Goal: Information Seeking & Learning: Find specific fact

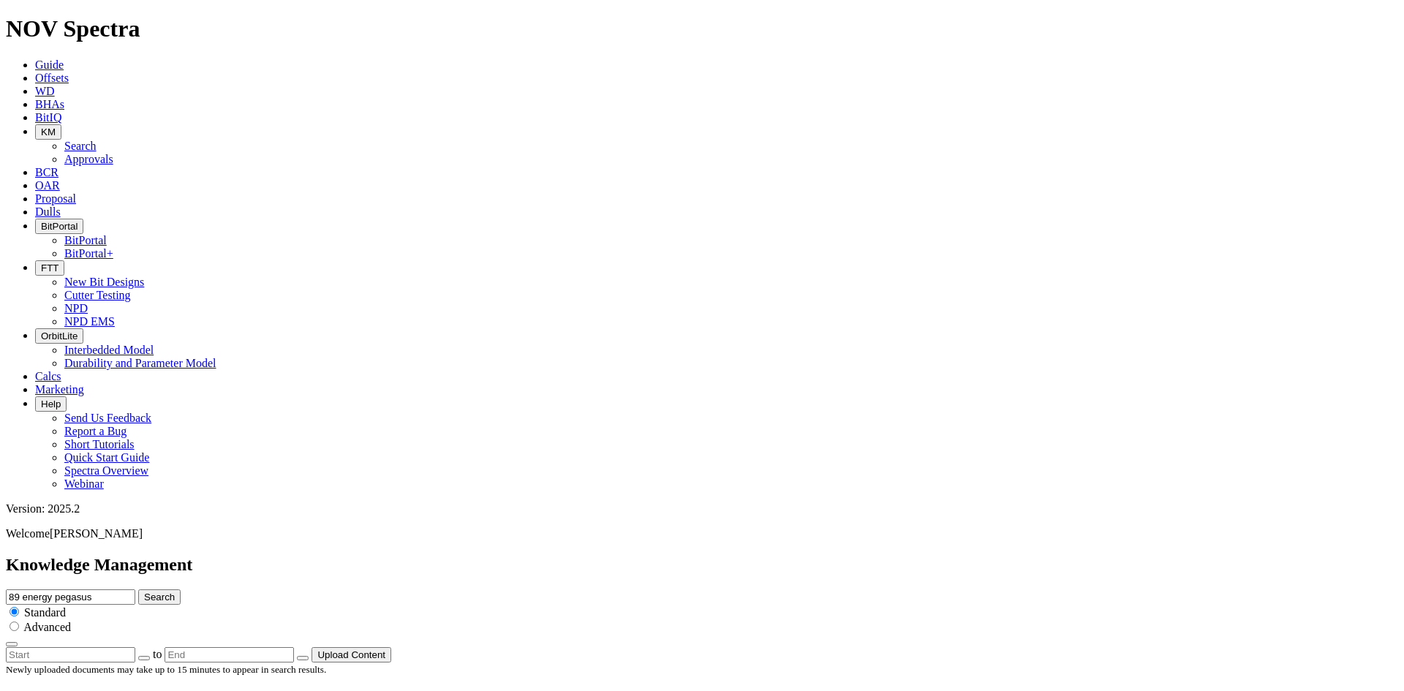
drag, startPoint x: 739, startPoint y: 75, endPoint x: 641, endPoint y: 71, distance: 98.8
click at [135, 589] on input "89 energy pegasus" at bounding box center [70, 596] width 129 height 15
type input "8"
type input "L"
type input "Predator"
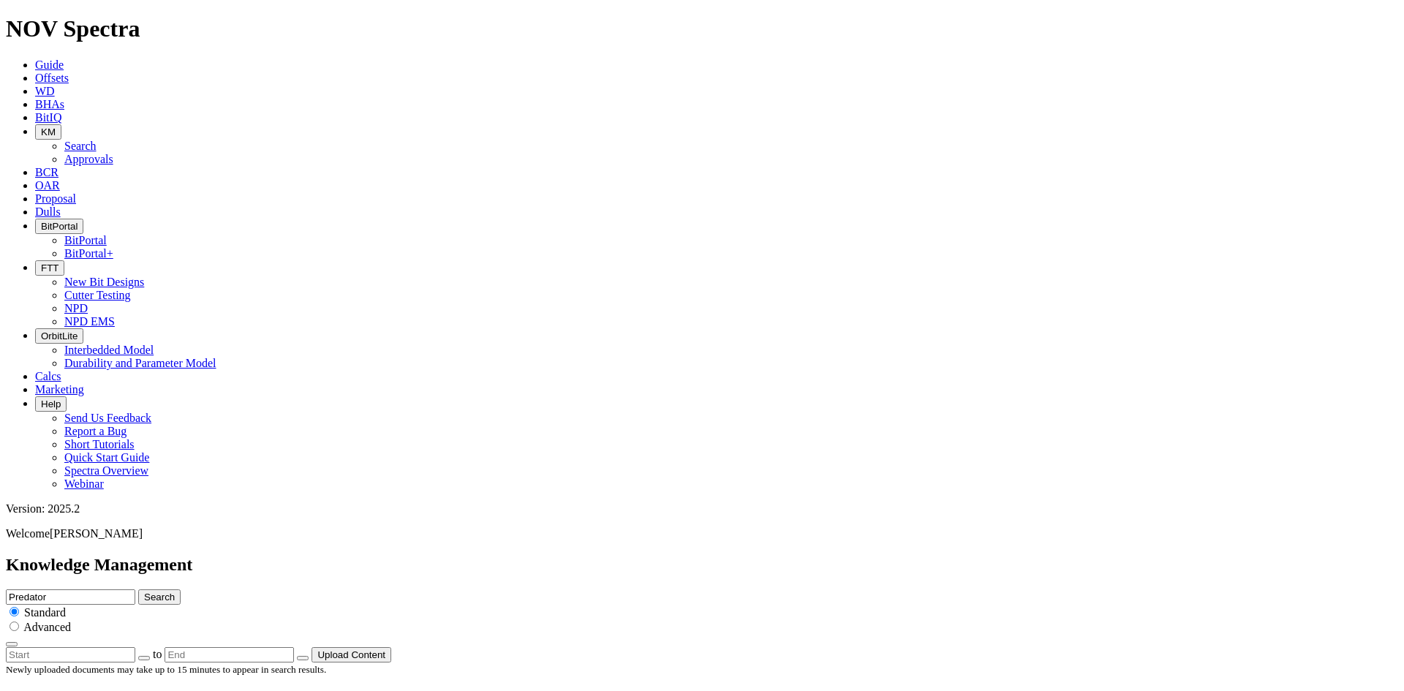
click at [138, 589] on button "Search" at bounding box center [159, 596] width 42 height 15
drag, startPoint x: 700, startPoint y: 82, endPoint x: 605, endPoint y: 74, distance: 95.4
click at [600, 555] on div "Knowledge Management Predator Search Standard Advanced to Upload Content" at bounding box center [702, 609] width 1392 height 108
type input "LynX"
click at [138, 589] on button "Search" at bounding box center [159, 596] width 42 height 15
